Goal: Transaction & Acquisition: Purchase product/service

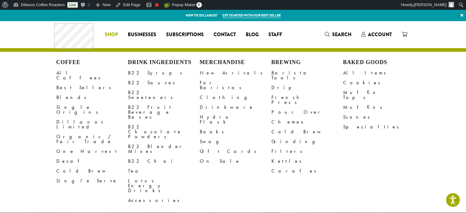
click at [113, 34] on span "Shop" at bounding box center [111, 35] width 13 height 8
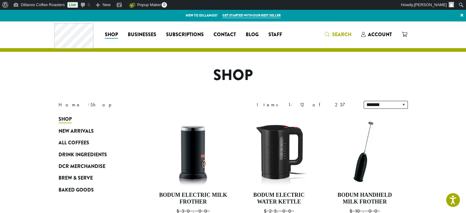
click at [339, 36] on span "Search" at bounding box center [341, 34] width 19 height 7
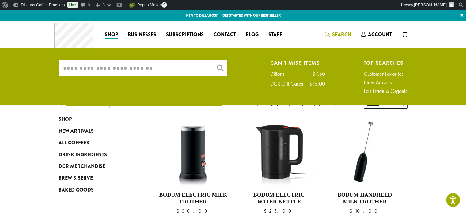
click at [131, 67] on input "What are you searching for?" at bounding box center [143, 67] width 169 height 15
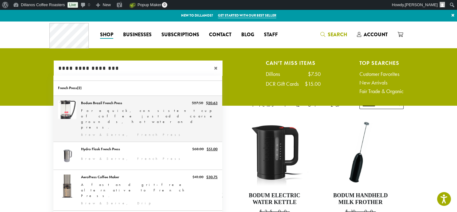
type input "**********"
click at [132, 105] on link "Bodum Brazil French Press" at bounding box center [137, 119] width 169 height 46
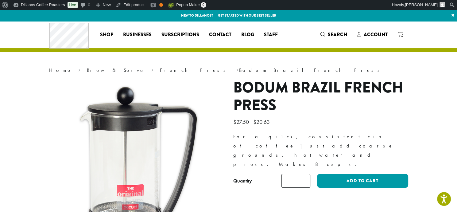
type input "*"
click at [305, 174] on input "*" at bounding box center [295, 181] width 29 height 14
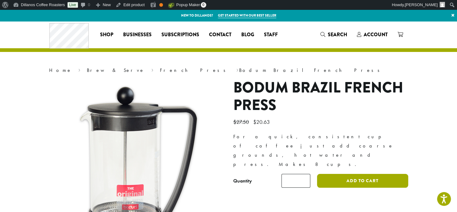
click at [355, 174] on button "Add to cart" at bounding box center [362, 181] width 91 height 14
